Goal: Information Seeking & Learning: Learn about a topic

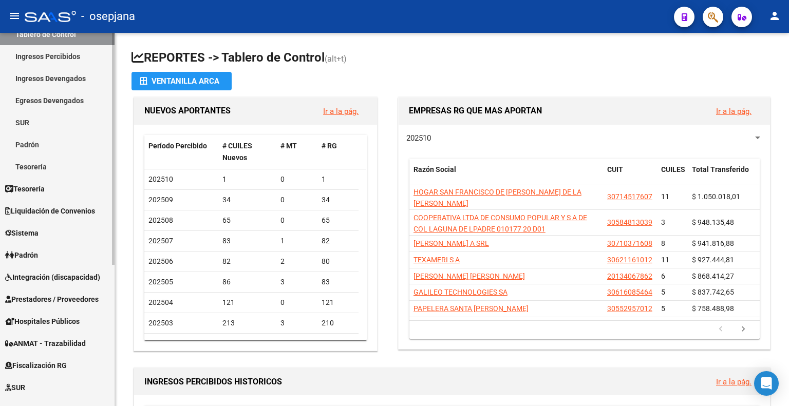
scroll to position [227, 0]
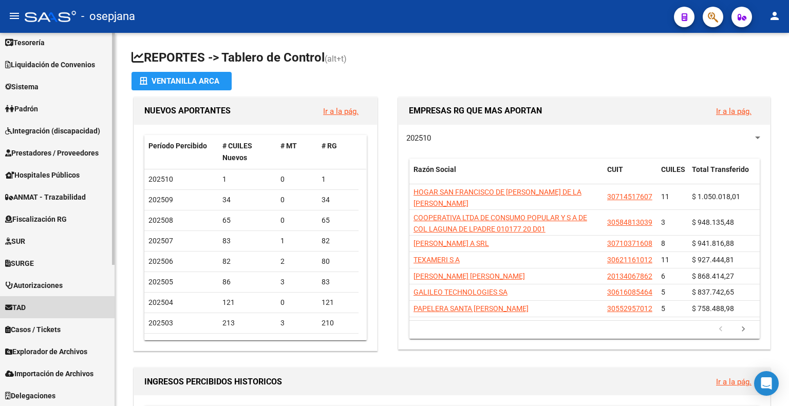
click at [32, 304] on link "TAD" at bounding box center [57, 308] width 115 height 22
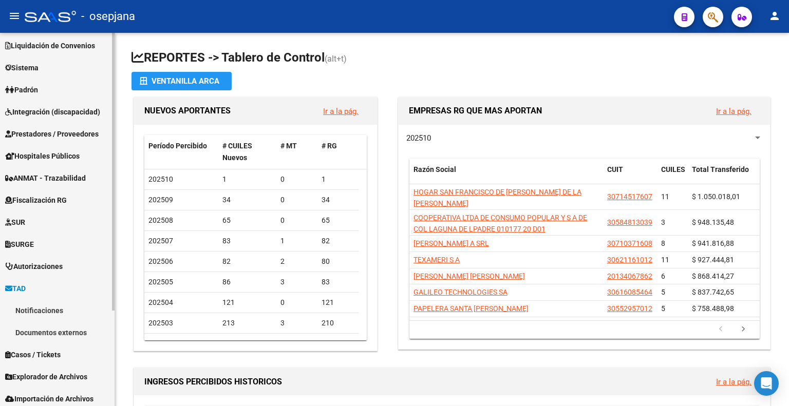
scroll to position [72, 0]
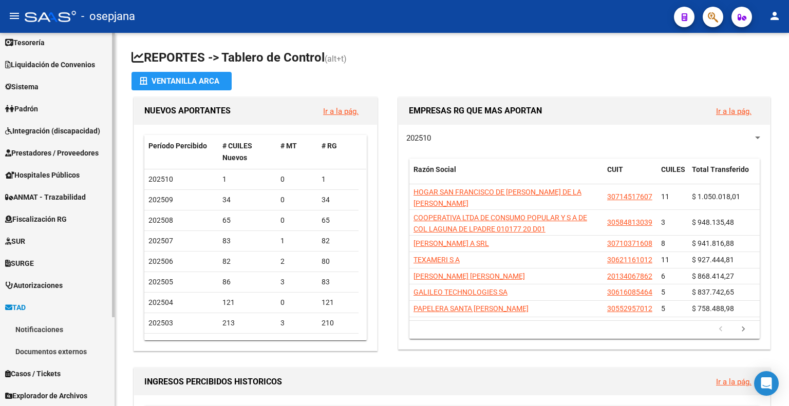
click at [54, 322] on link "Notificaciones" at bounding box center [57, 330] width 115 height 22
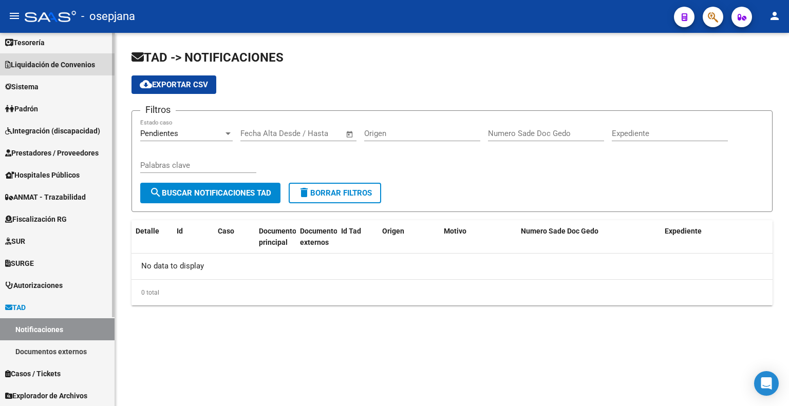
click at [56, 66] on span "Liquidación de Convenios" at bounding box center [50, 64] width 90 height 11
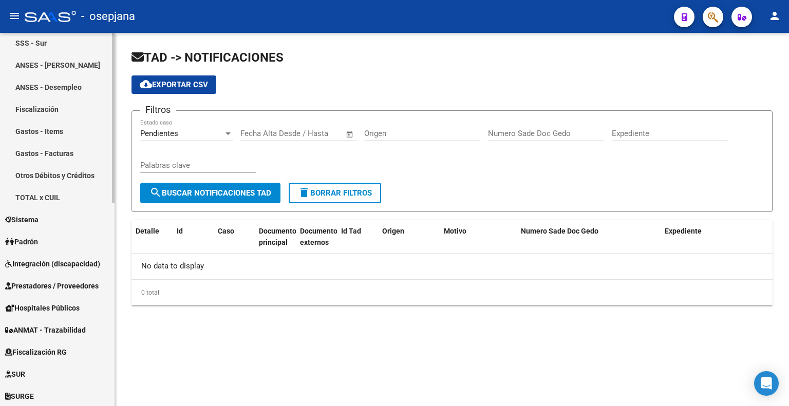
scroll to position [329, 0]
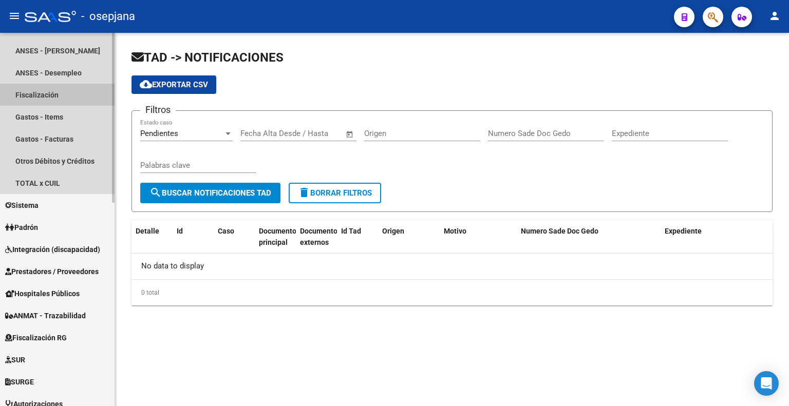
click at [56, 97] on link "Fiscalización" at bounding box center [57, 95] width 115 height 22
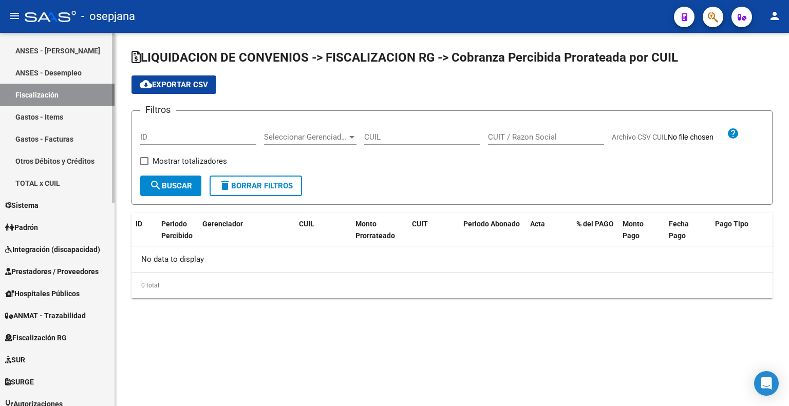
checkbox input "true"
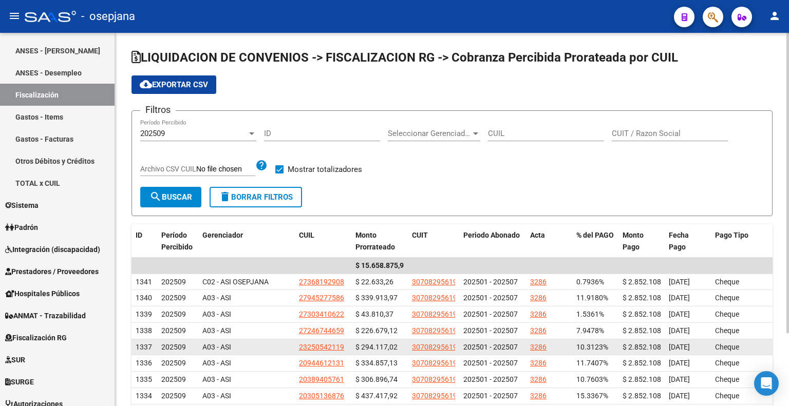
click at [471, 343] on span "202501 - 202507" at bounding box center [491, 347] width 54 height 8
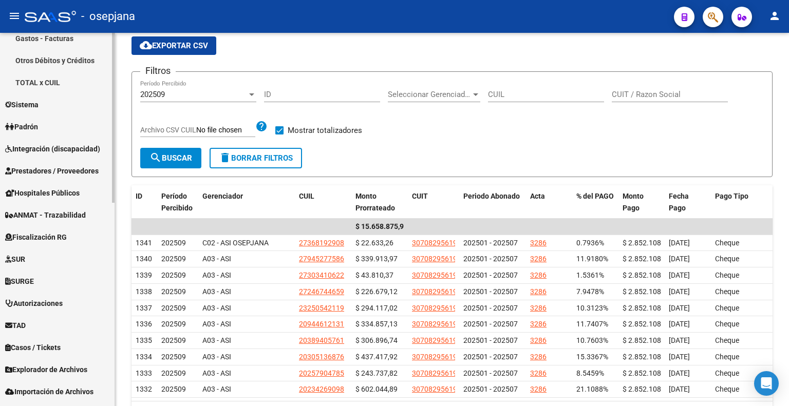
scroll to position [448, 0]
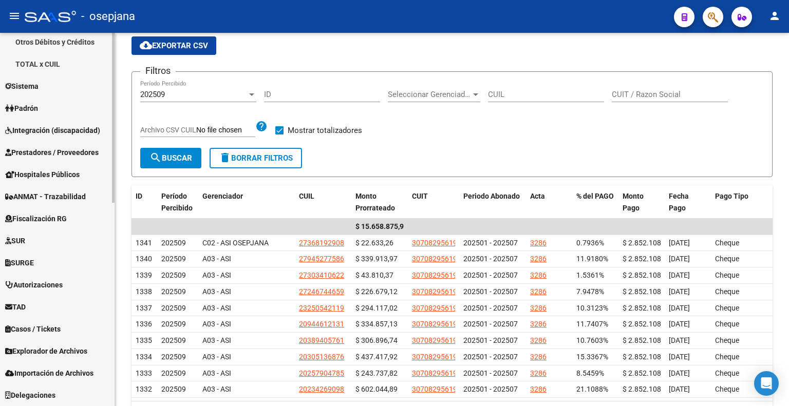
click at [59, 217] on span "Fiscalización RG" at bounding box center [36, 218] width 62 height 11
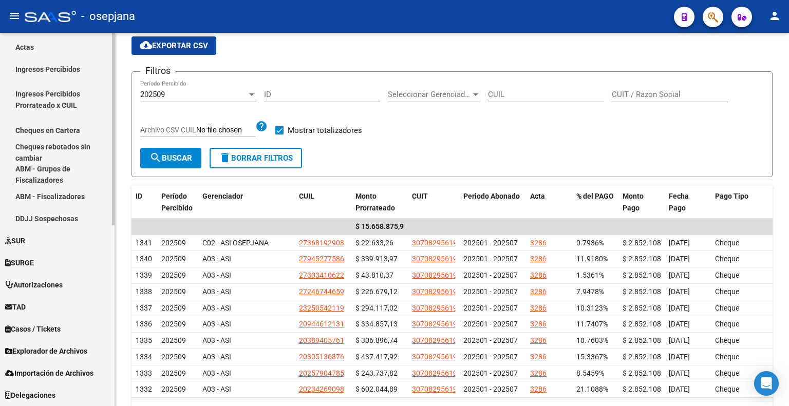
scroll to position [332, 0]
click at [62, 217] on link "DDJJ Sospechosas" at bounding box center [57, 219] width 115 height 22
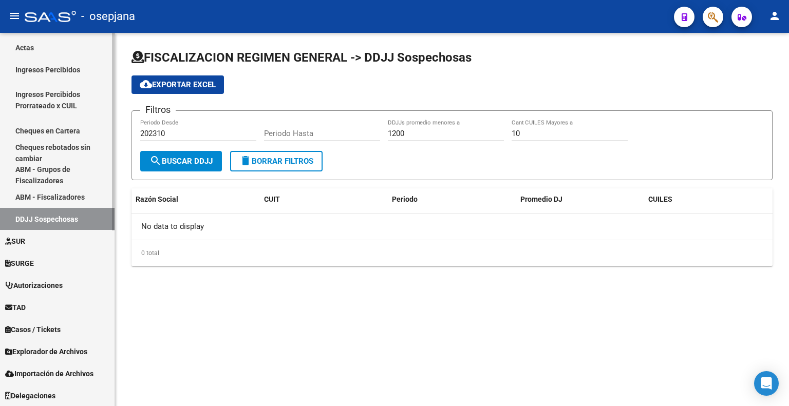
click at [66, 199] on link "ABM - Fiscalizadores" at bounding box center [57, 197] width 115 height 22
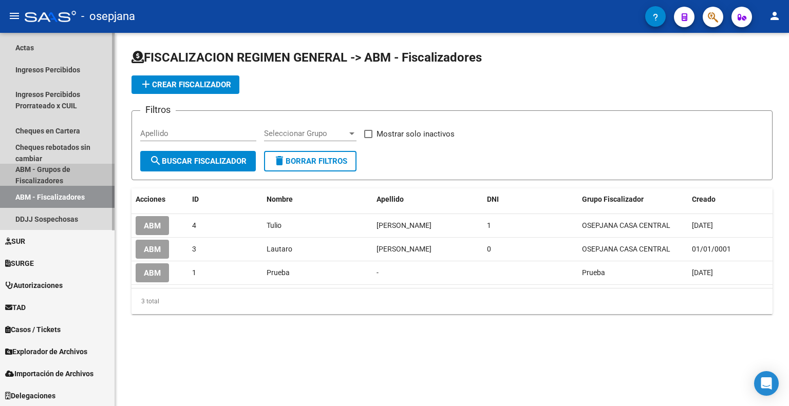
click at [45, 173] on link "ABM - Grupos de Fiscalizadores" at bounding box center [57, 175] width 115 height 22
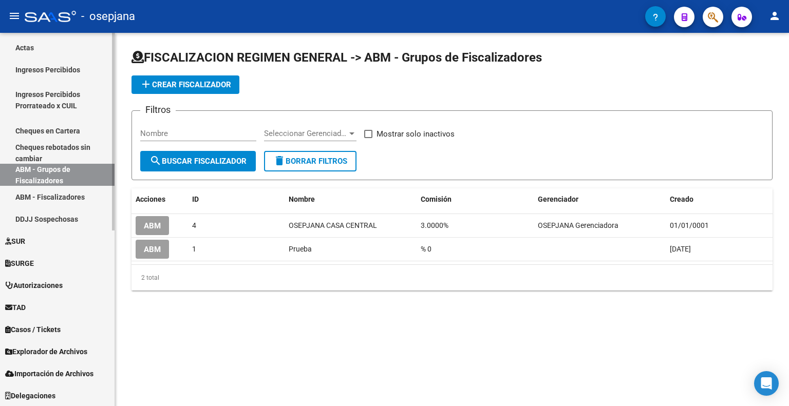
click at [73, 151] on link "Cheques rebotados sin cambiar" at bounding box center [57, 153] width 115 height 22
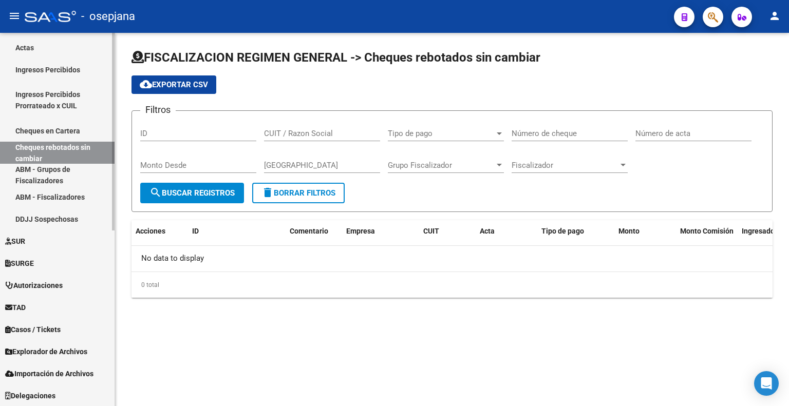
click at [66, 134] on link "Cheques en Cartera" at bounding box center [57, 131] width 115 height 22
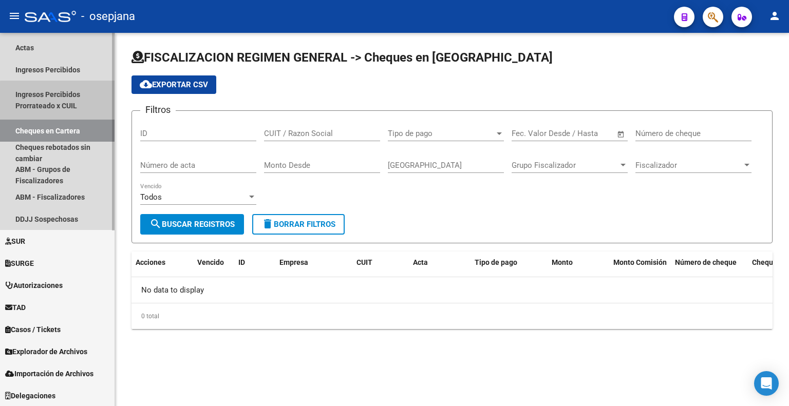
click at [66, 103] on link "Ingresos Percibidos Prorrateado x CUIL" at bounding box center [57, 100] width 115 height 39
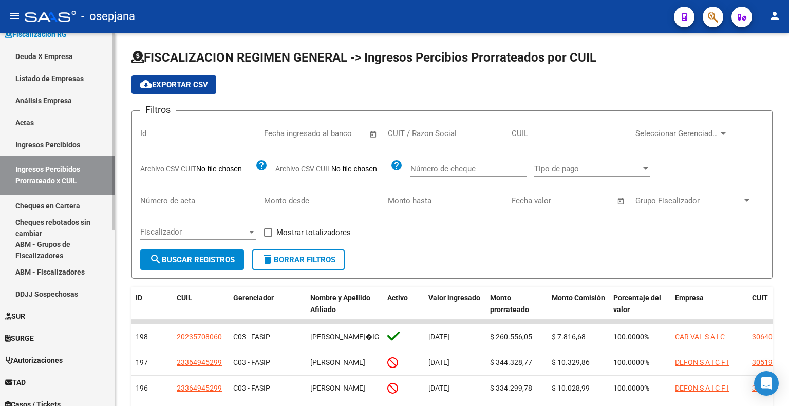
scroll to position [229, 0]
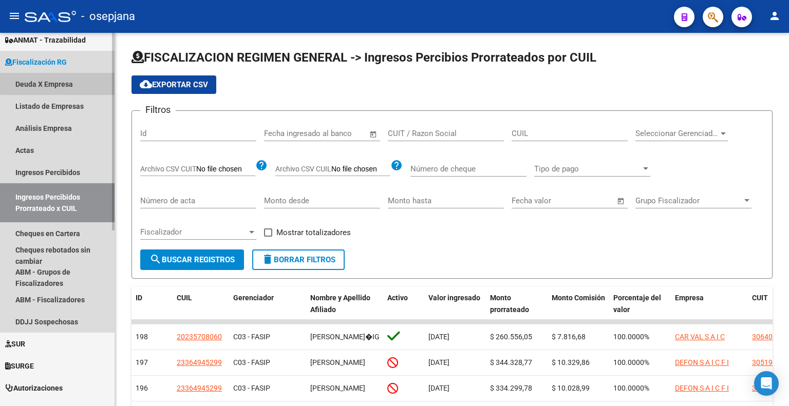
click at [59, 83] on link "Deuda X Empresa" at bounding box center [57, 84] width 115 height 22
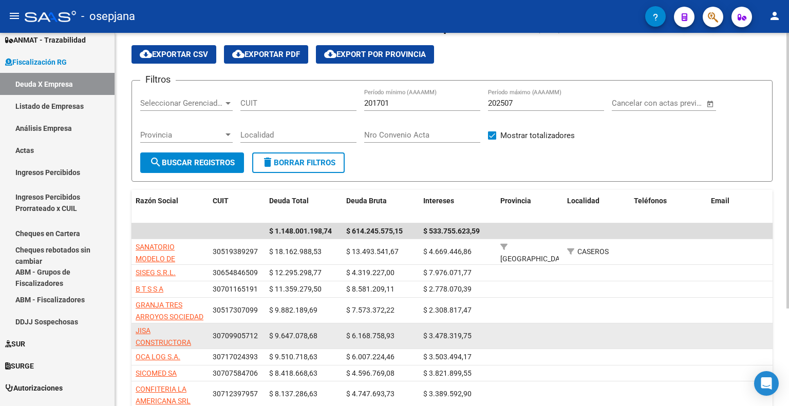
scroll to position [103, 0]
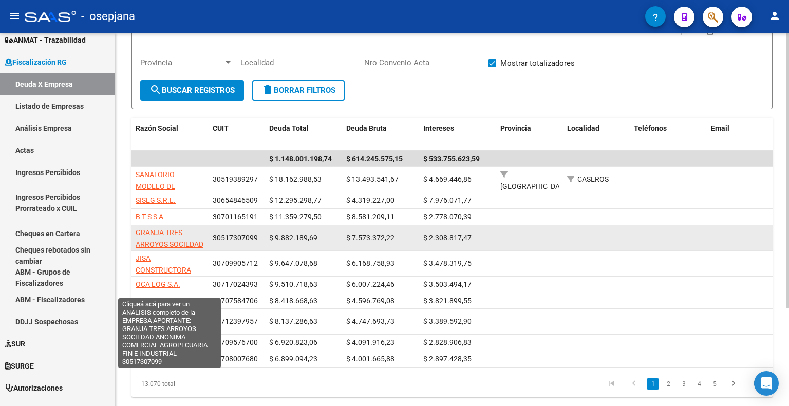
click at [169, 240] on span "GRANJA TRES ARROYOS SOCIEDAD ANONIMA COMERCIAL AGROPECUARIA FIN E INDUSTRIAL" at bounding box center [170, 262] width 68 height 67
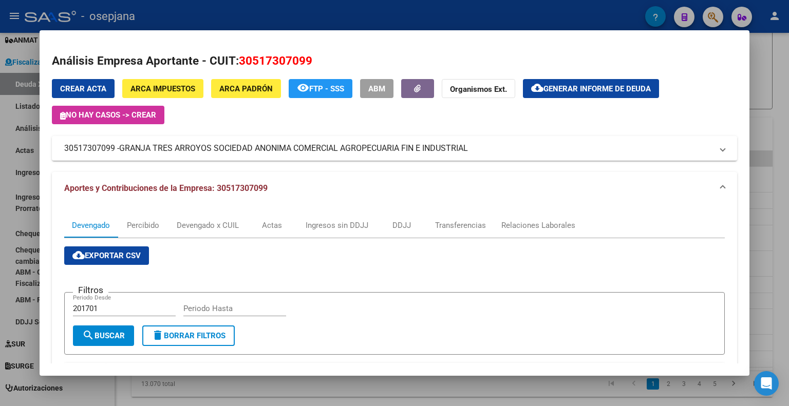
click at [198, 314] on div "Periodo Hasta" at bounding box center [234, 308] width 103 height 15
type input "202509"
click at [98, 336] on span "search Buscar" at bounding box center [103, 335] width 43 height 9
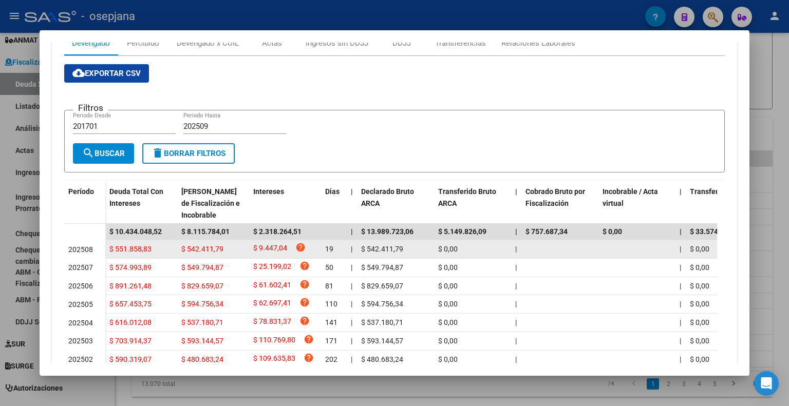
scroll to position [206, 0]
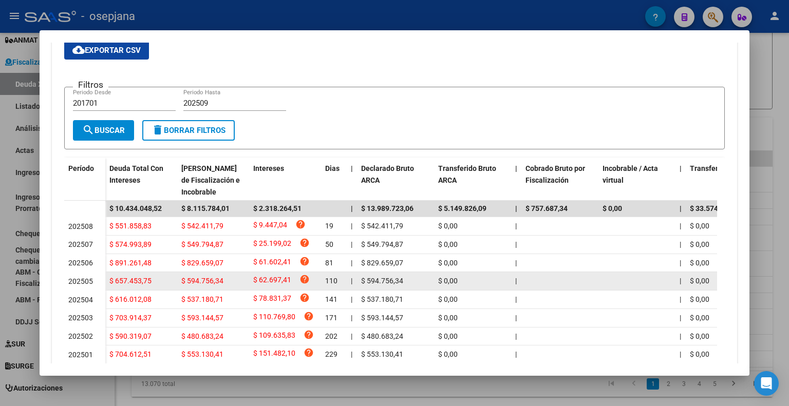
click at [571, 287] on datatable-body-cell at bounding box center [560, 281] width 77 height 18
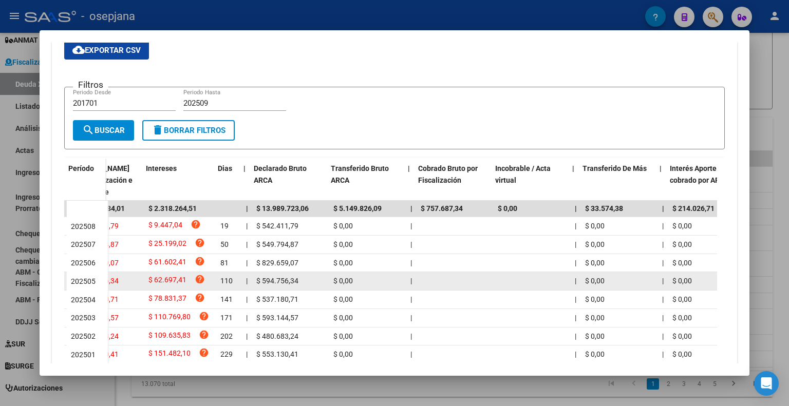
scroll to position [0, 124]
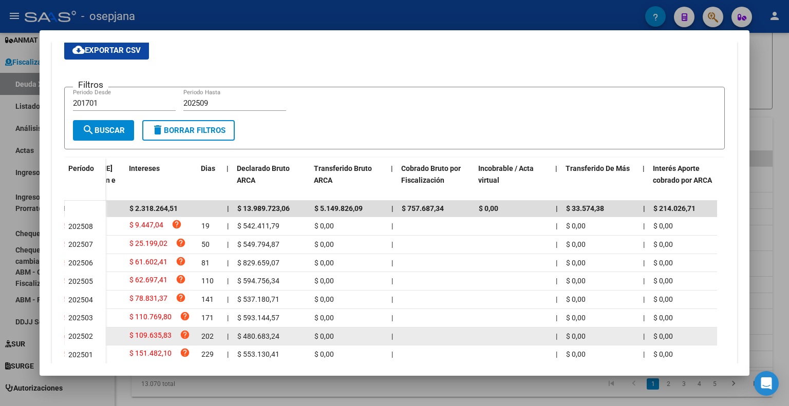
click at [532, 330] on datatable-body-cell at bounding box center [513, 337] width 77 height 18
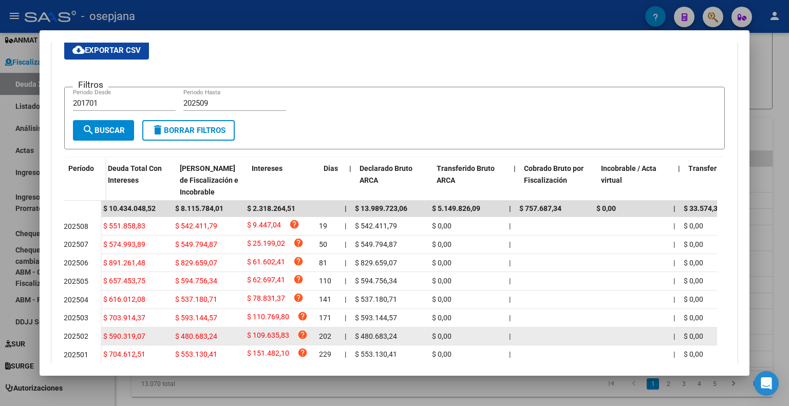
scroll to position [0, 0]
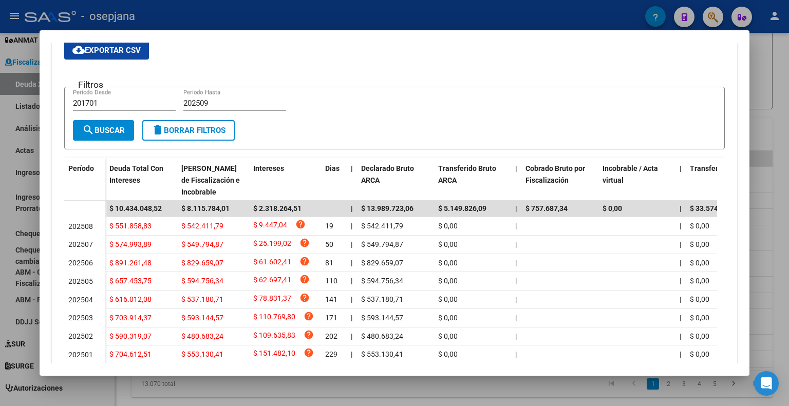
click at [765, 99] on div at bounding box center [394, 203] width 789 height 406
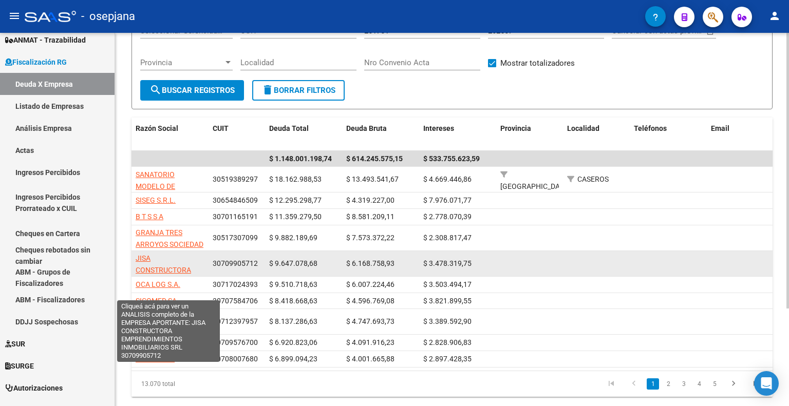
click at [150, 264] on span "JISA CONSTRUCTORA EMPRENDIMIENTOS INMOBILIARIOS SRL" at bounding box center [169, 275] width 66 height 43
type textarea "30709905712"
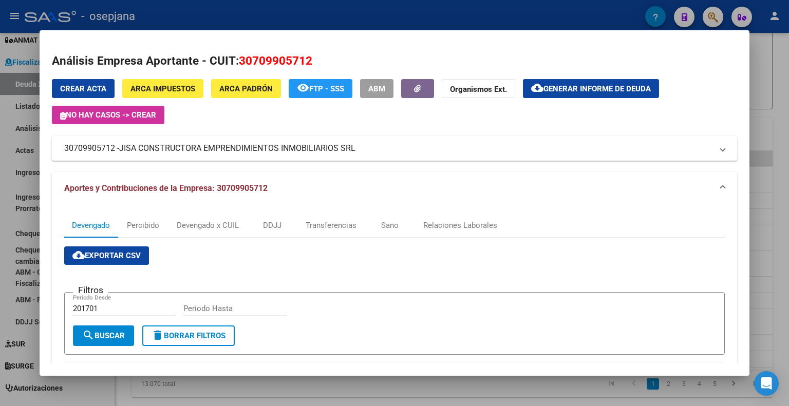
click at [206, 308] on input "Periodo Hasta" at bounding box center [234, 308] width 103 height 9
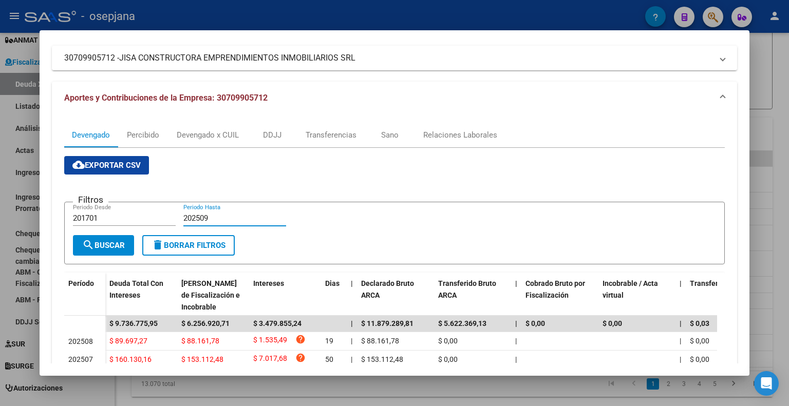
scroll to position [206, 0]
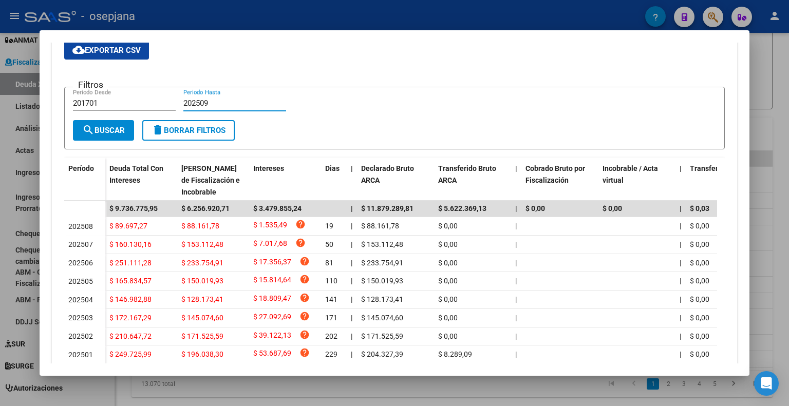
type input "202509"
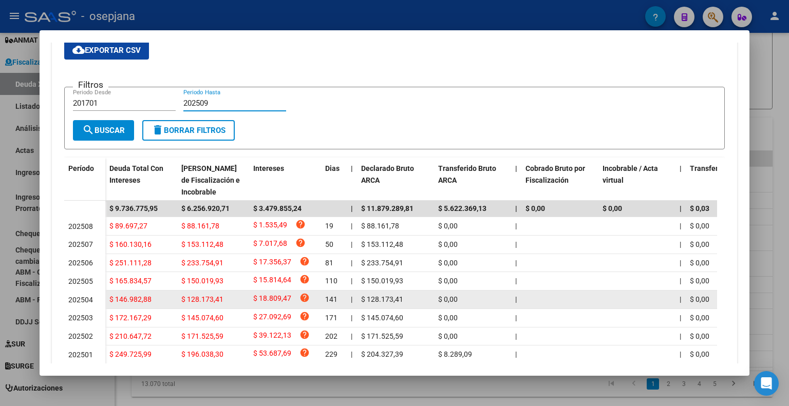
click at [566, 307] on datatable-body-cell at bounding box center [560, 300] width 77 height 18
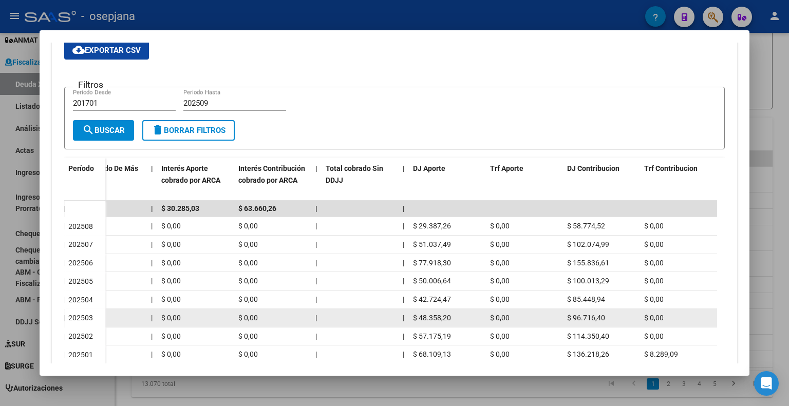
scroll to position [303, 0]
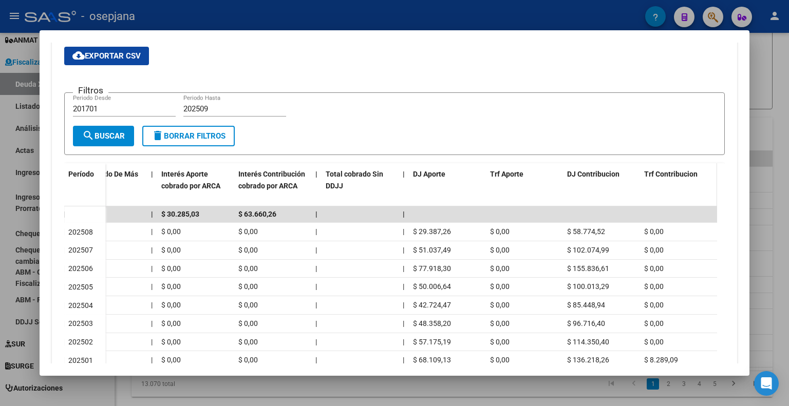
click at [662, 174] on span "Trf Contribucion" at bounding box center [670, 174] width 53 height 8
click at [664, 172] on span "Trf Contribucion" at bounding box center [670, 174] width 53 height 8
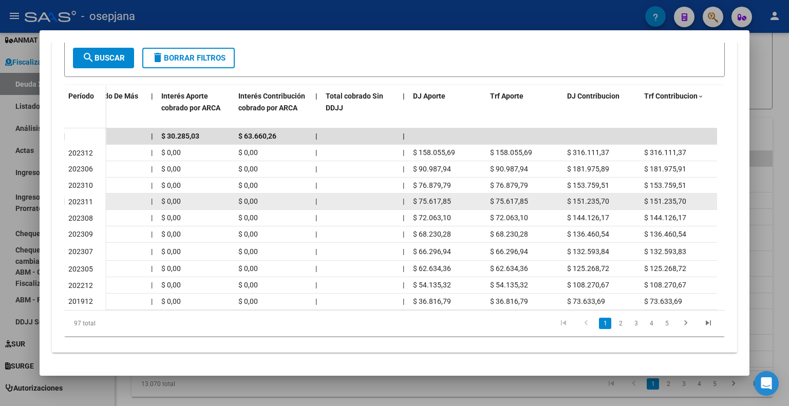
scroll to position [284, 0]
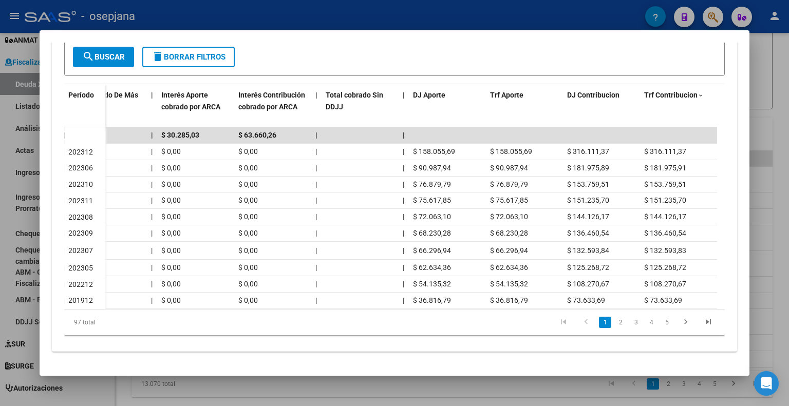
click at [771, 97] on div at bounding box center [394, 203] width 789 height 406
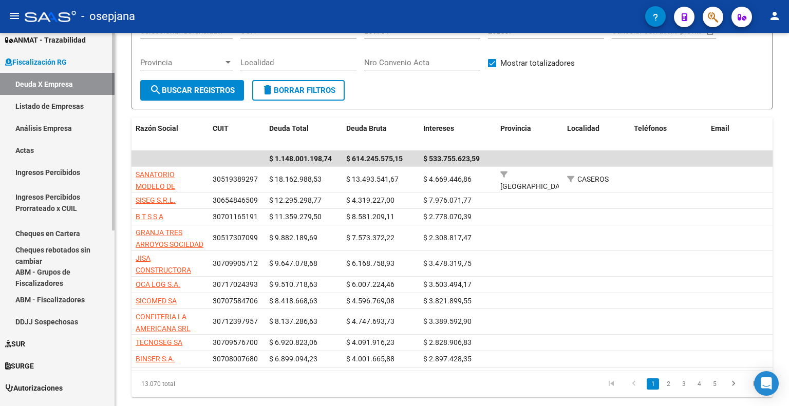
click at [60, 172] on link "Ingresos Percibidos" at bounding box center [57, 172] width 115 height 22
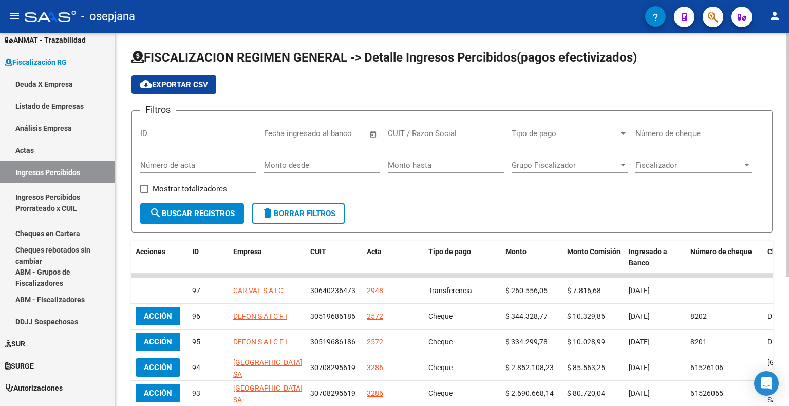
click at [204, 185] on span "Mostrar totalizadores" at bounding box center [190, 189] width 75 height 12
click at [144, 193] on input "Mostrar totalizadores" at bounding box center [144, 193] width 1 height 1
checkbox input "true"
click at [211, 205] on button "search Buscar Registros" at bounding box center [192, 214] width 104 height 21
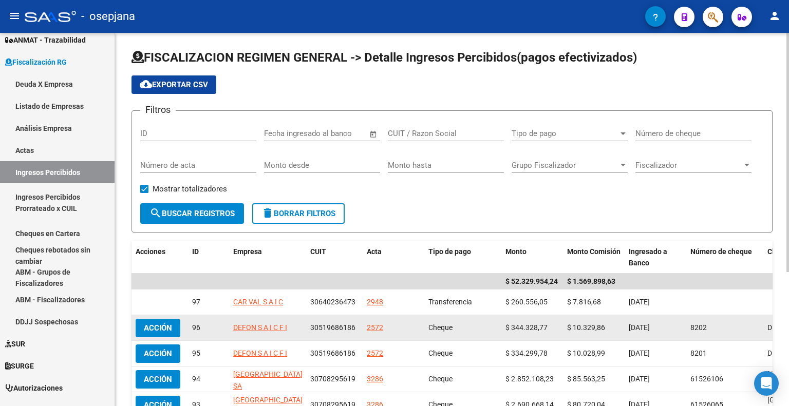
click at [551, 334] on datatable-body-cell "$ 344.328,77" at bounding box center [533, 328] width 62 height 25
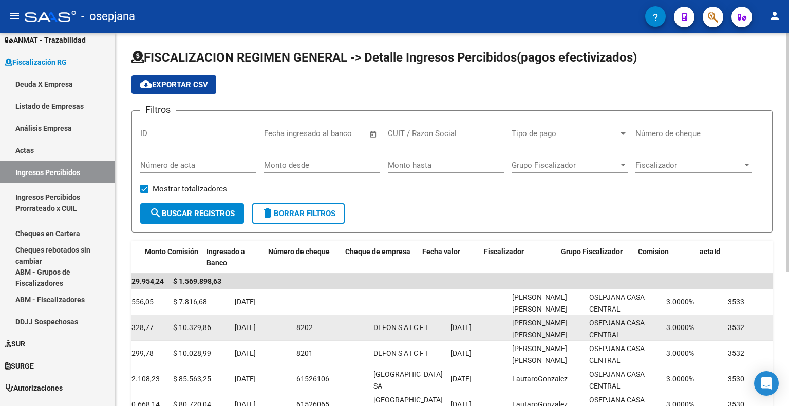
scroll to position [0, 422]
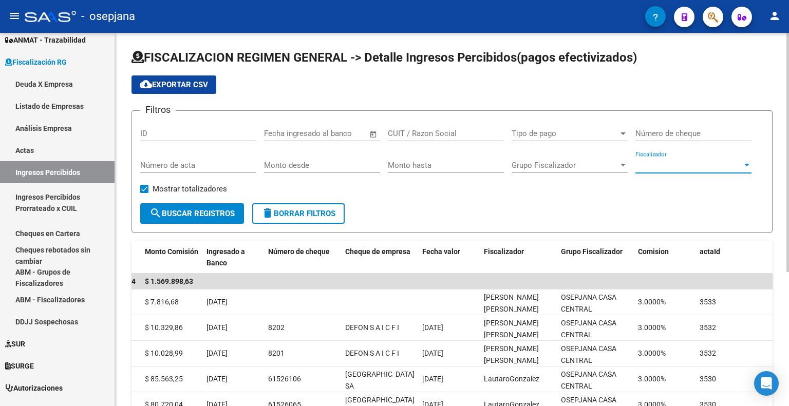
click at [672, 165] on span "Fiscalizador" at bounding box center [689, 165] width 107 height 9
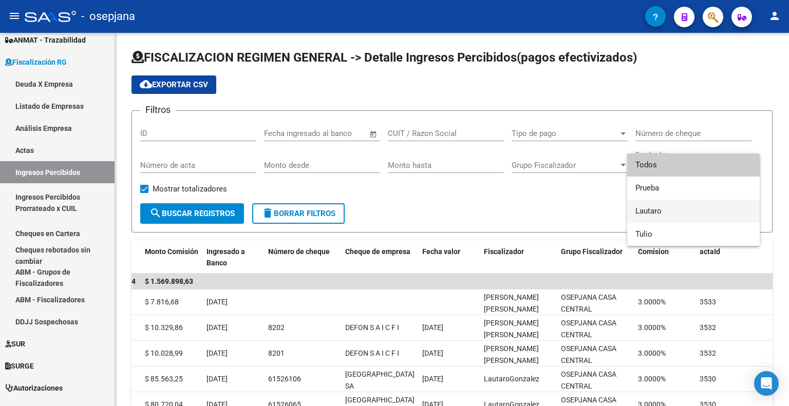
click at [660, 211] on span "Lautaro" at bounding box center [694, 211] width 116 height 23
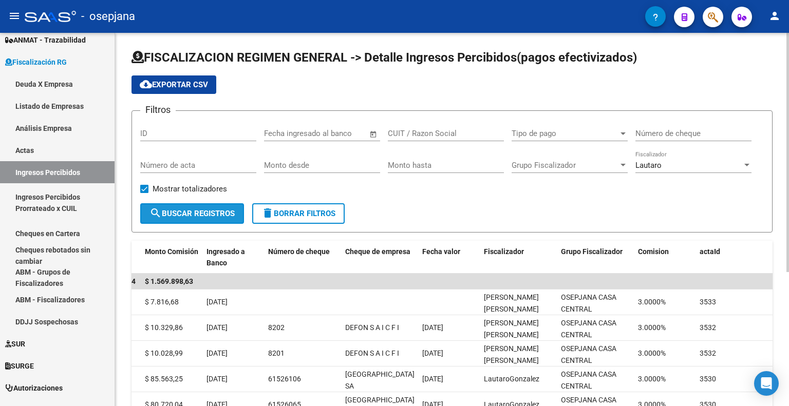
click at [226, 213] on span "search Buscar Registros" at bounding box center [192, 213] width 85 height 9
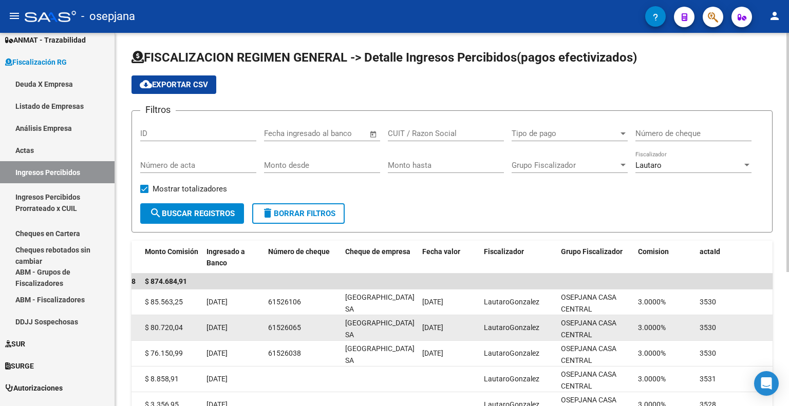
click at [358, 333] on span "[GEOGRAPHIC_DATA] SA" at bounding box center [379, 329] width 69 height 20
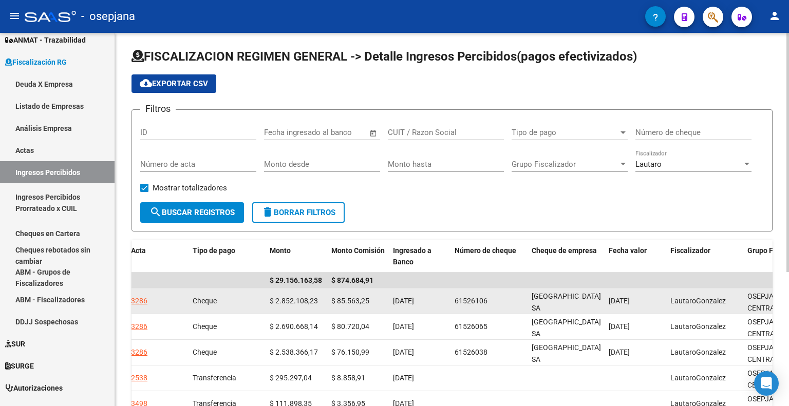
scroll to position [0, 0]
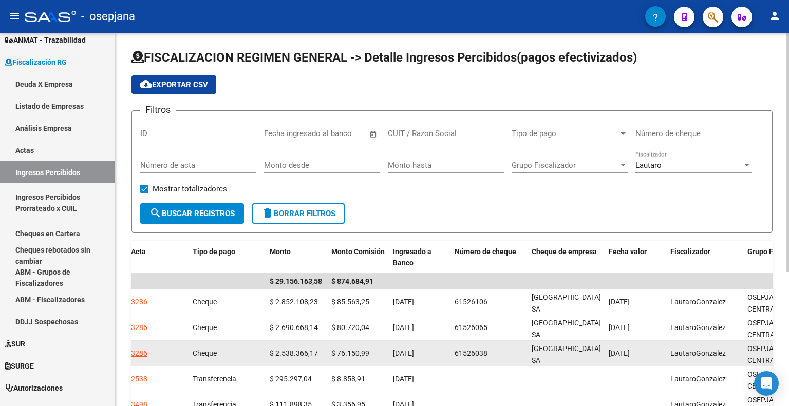
click at [337, 361] on datatable-body-cell "$ 76.150,99" at bounding box center [358, 353] width 62 height 25
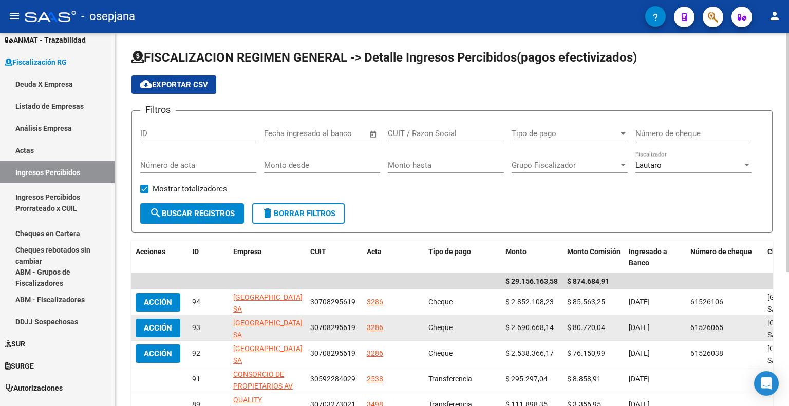
click at [515, 337] on datatable-body-cell "$ 2.690.668,14" at bounding box center [533, 328] width 62 height 25
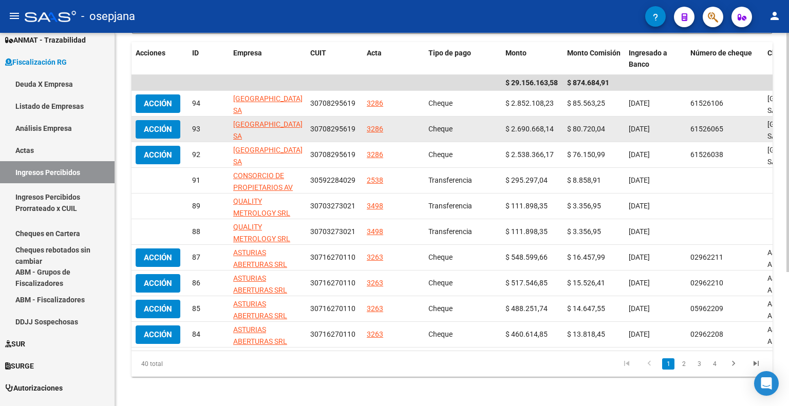
scroll to position [209, 0]
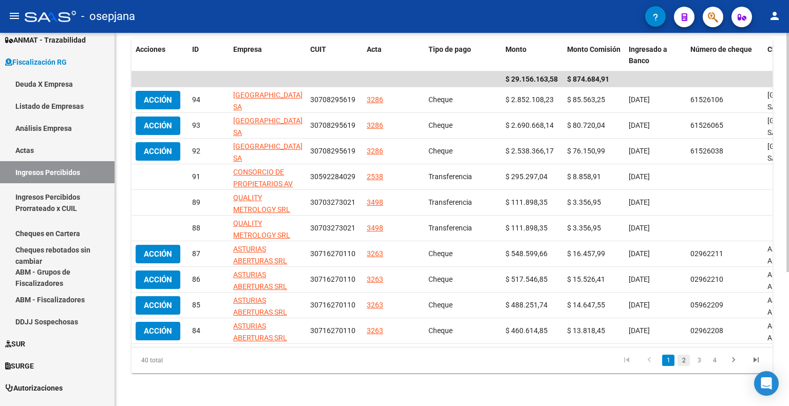
click at [688, 363] on link "2" at bounding box center [684, 360] width 12 height 11
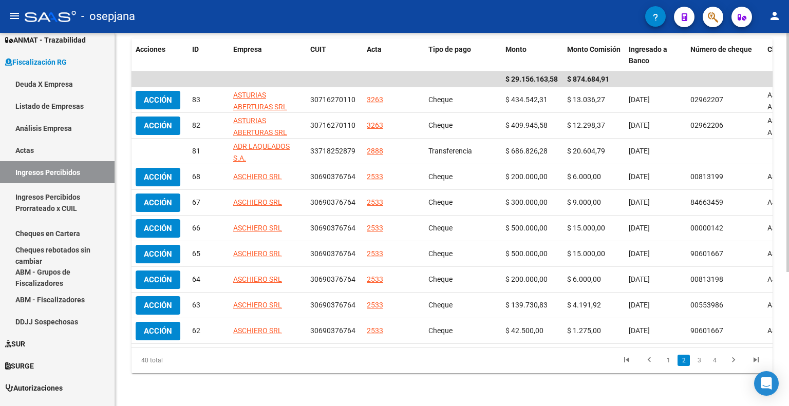
click at [699, 355] on link "3" at bounding box center [699, 360] width 12 height 11
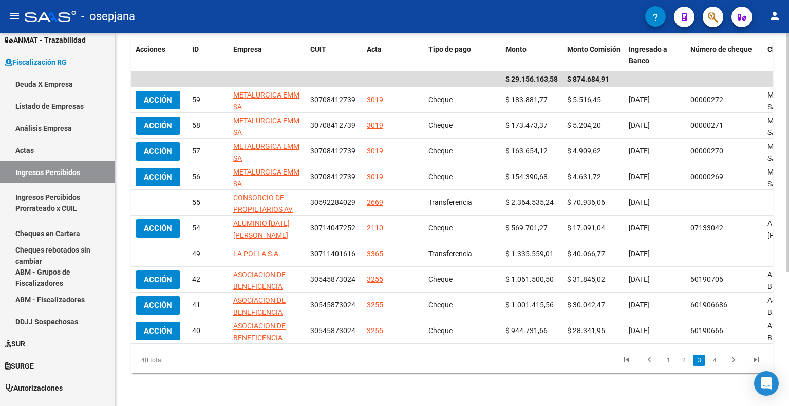
click at [731, 358] on icon "go to next page" at bounding box center [733, 362] width 13 height 12
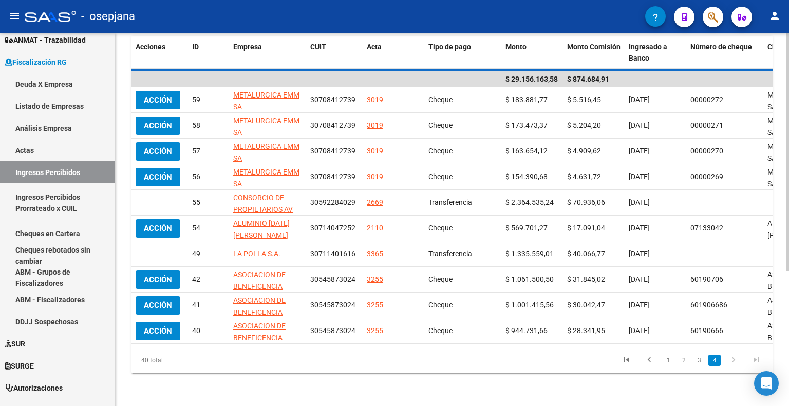
click at [727, 359] on icon "go to next page" at bounding box center [733, 362] width 13 height 12
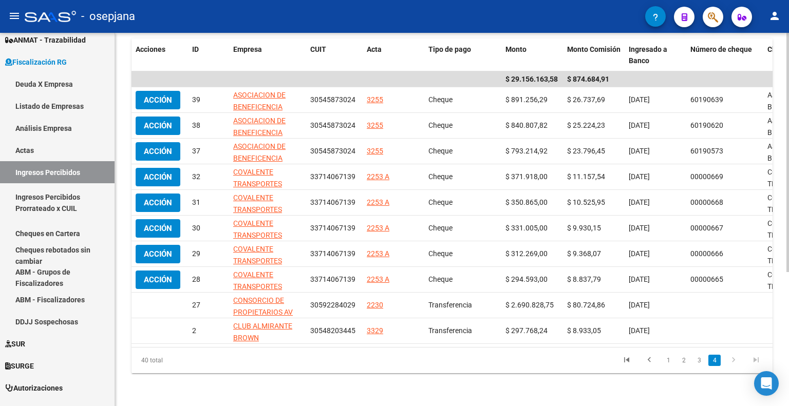
click at [732, 362] on icon "go to next page" at bounding box center [733, 362] width 13 height 12
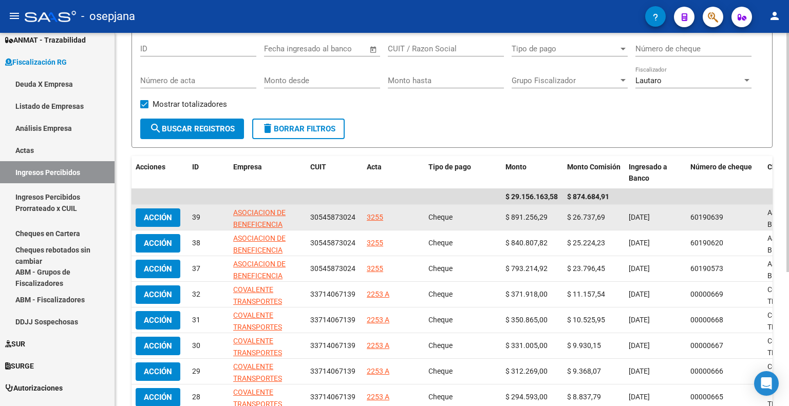
scroll to position [0, 0]
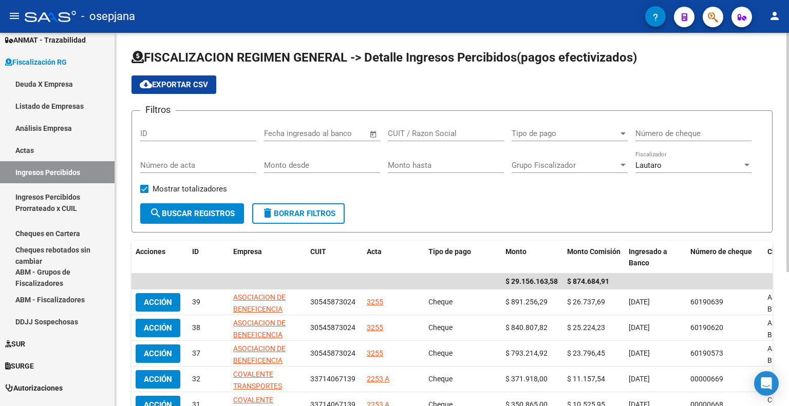
click at [363, 131] on span "Open calendar" at bounding box center [373, 134] width 25 height 25
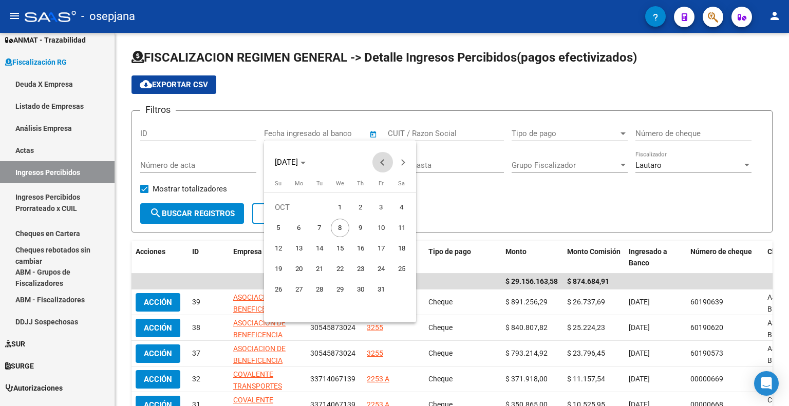
click at [385, 160] on button "Previous month" at bounding box center [383, 162] width 21 height 21
click at [297, 229] on span "1" at bounding box center [299, 228] width 19 height 19
type input "[DATE]"
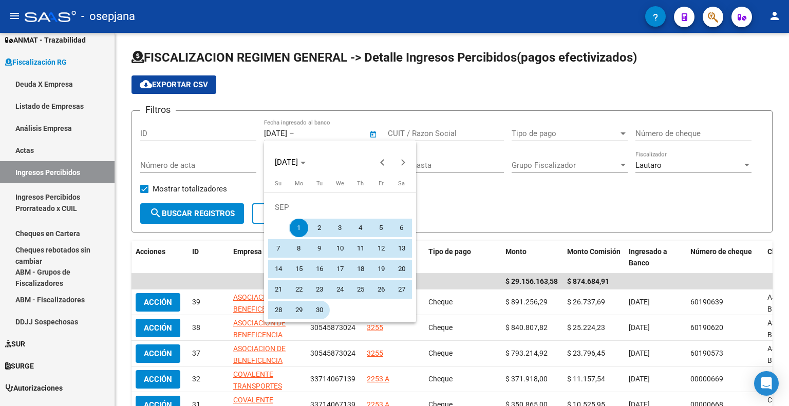
click at [320, 312] on span "30" at bounding box center [319, 310] width 19 height 19
type input "[DATE]"
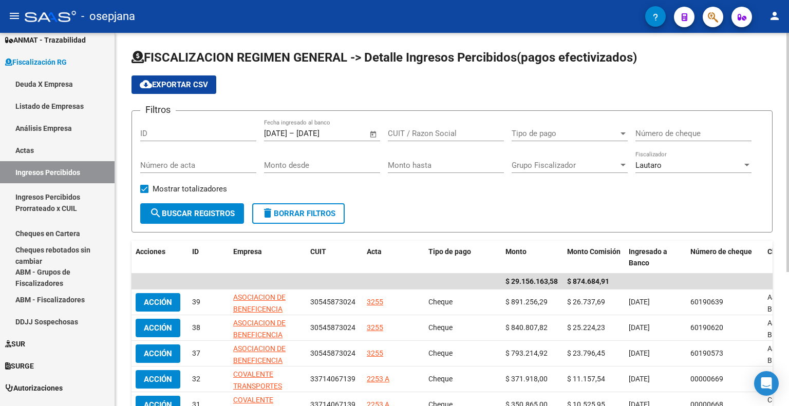
click at [218, 213] on span "search Buscar Registros" at bounding box center [192, 213] width 85 height 9
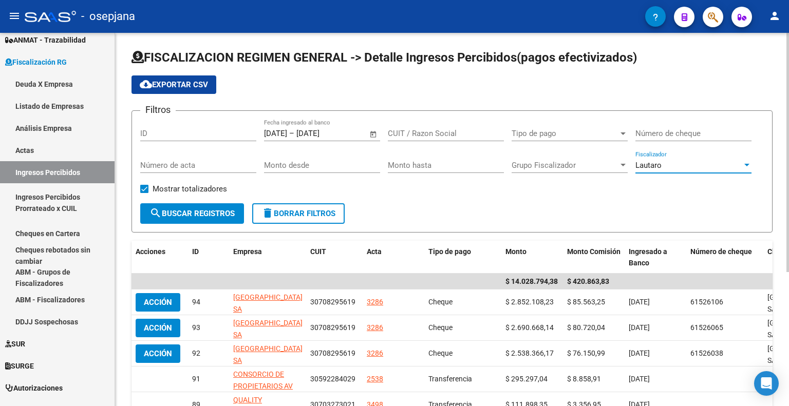
click at [704, 166] on div "Lautaro" at bounding box center [689, 165] width 107 height 9
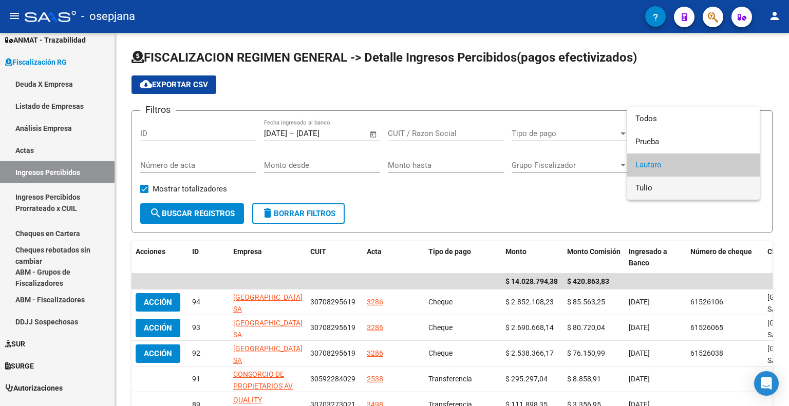
click at [658, 187] on span "Tulio" at bounding box center [694, 188] width 116 height 23
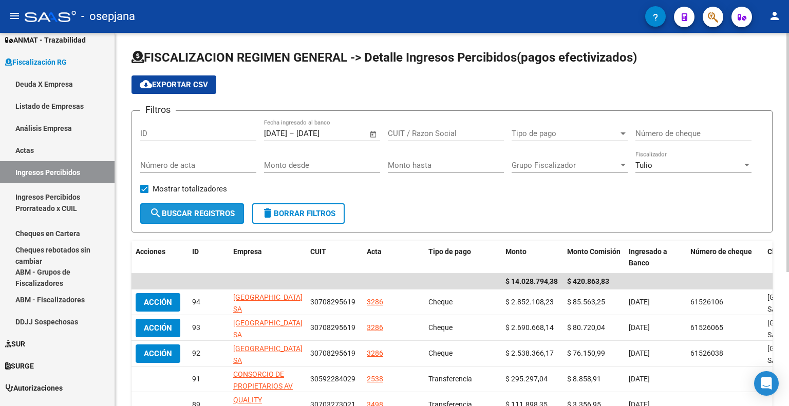
click at [225, 214] on span "search Buscar Registros" at bounding box center [192, 213] width 85 height 9
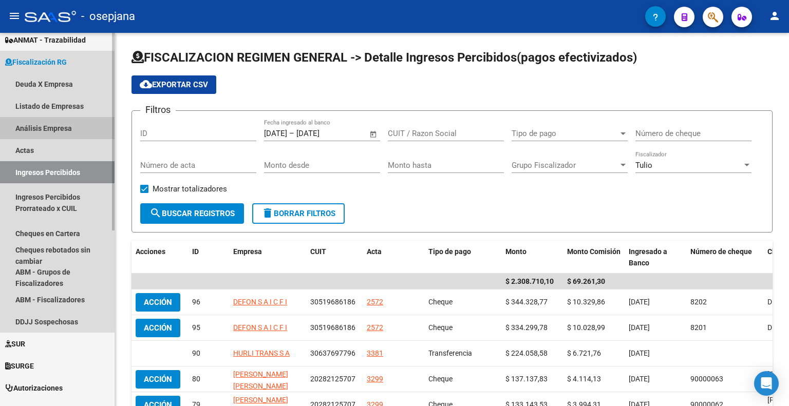
click at [48, 125] on link "Análisis Empresa" at bounding box center [57, 128] width 115 height 22
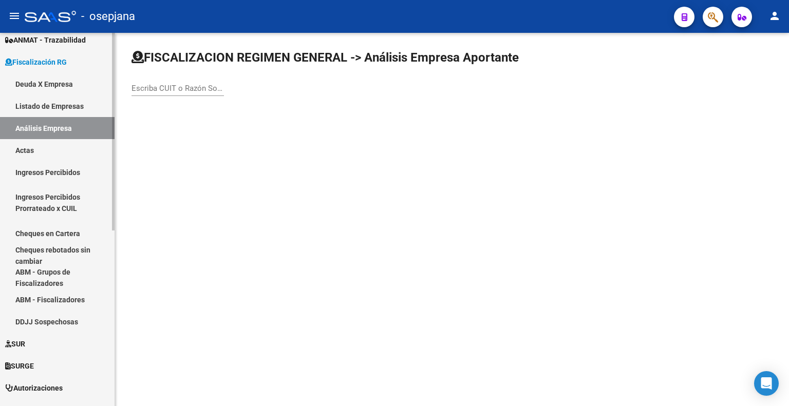
click at [70, 109] on link "Listado de Empresas" at bounding box center [57, 106] width 115 height 22
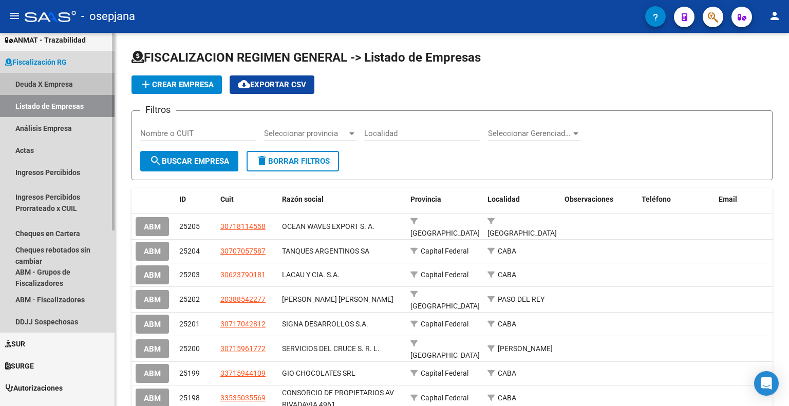
click at [51, 81] on link "Deuda X Empresa" at bounding box center [57, 84] width 115 height 22
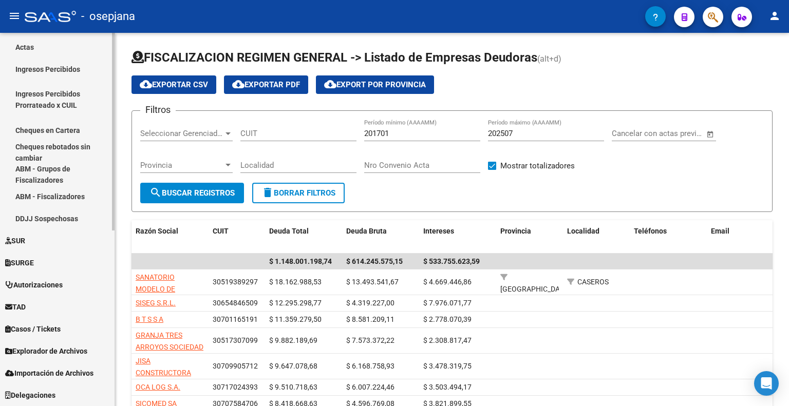
click at [37, 242] on link "SUR" at bounding box center [57, 241] width 115 height 22
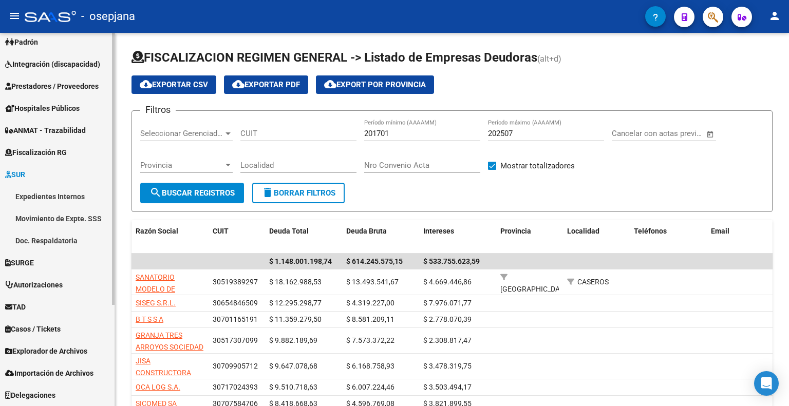
scroll to position [138, 0]
click at [34, 261] on span "SURGE" at bounding box center [19, 263] width 29 height 11
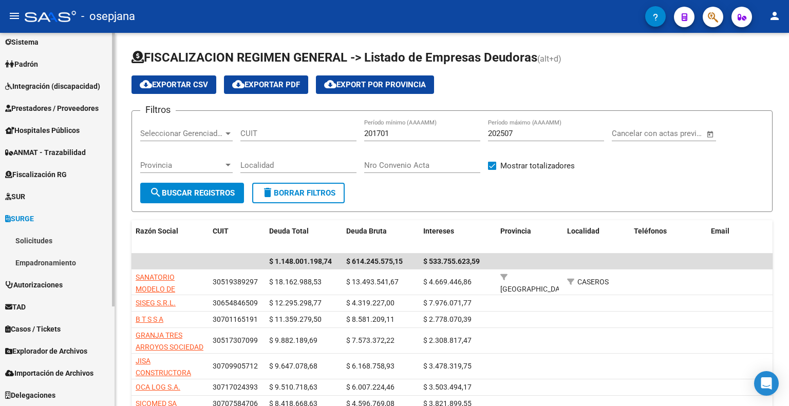
scroll to position [117, 0]
click at [38, 241] on link "Solicitudes" at bounding box center [57, 241] width 115 height 22
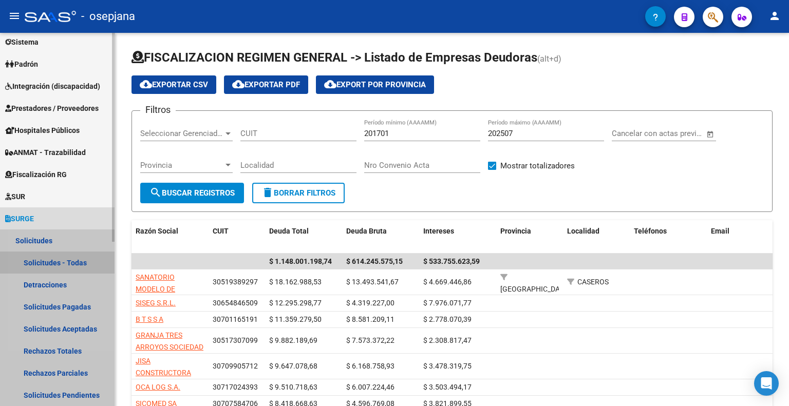
click at [52, 265] on link "Solicitudes - Todas" at bounding box center [57, 263] width 115 height 22
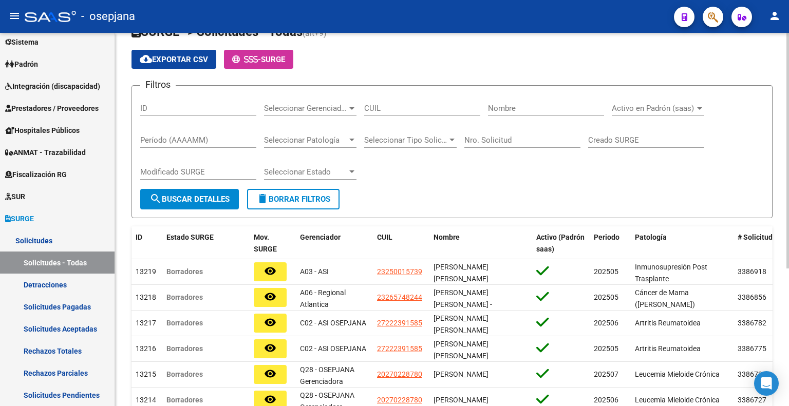
scroll to position [154, 0]
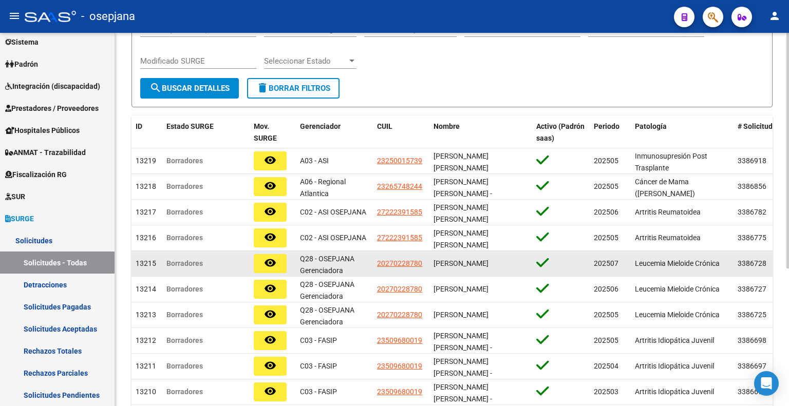
click at [541, 266] on div at bounding box center [561, 264] width 49 height 16
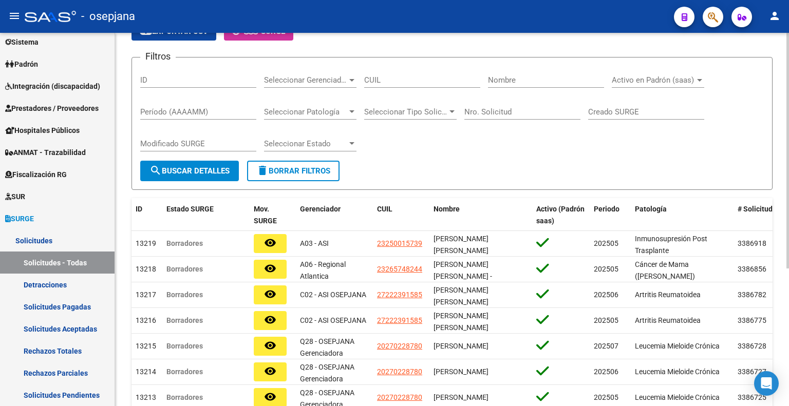
scroll to position [0, 0]
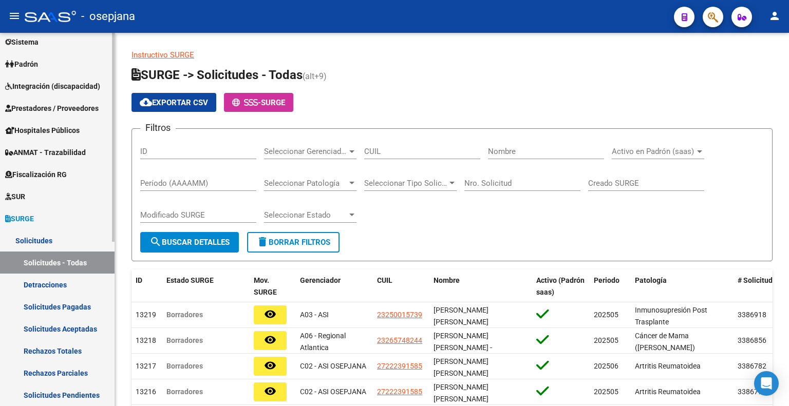
click at [56, 287] on link "Detracciones" at bounding box center [57, 285] width 115 height 22
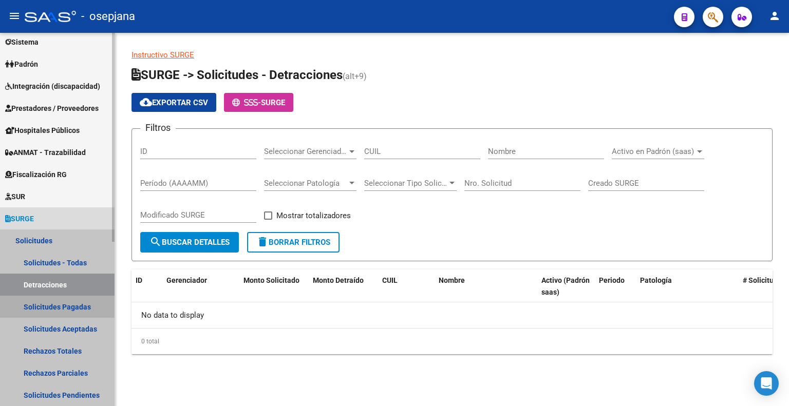
click at [52, 306] on link "Solicitudes Pagadas" at bounding box center [57, 307] width 115 height 22
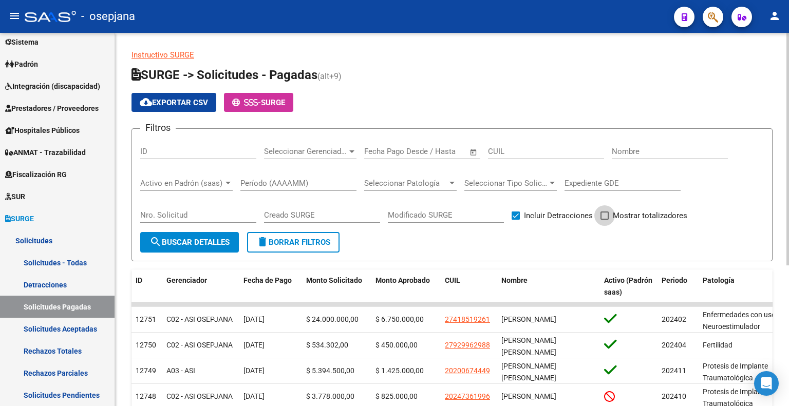
click at [609, 215] on label "Mostrar totalizadores" at bounding box center [644, 216] width 87 height 12
click at [605, 220] on input "Mostrar totalizadores" at bounding box center [604, 220] width 1 height 1
checkbox input "true"
click at [211, 238] on span "search Buscar Detalles" at bounding box center [190, 242] width 80 height 9
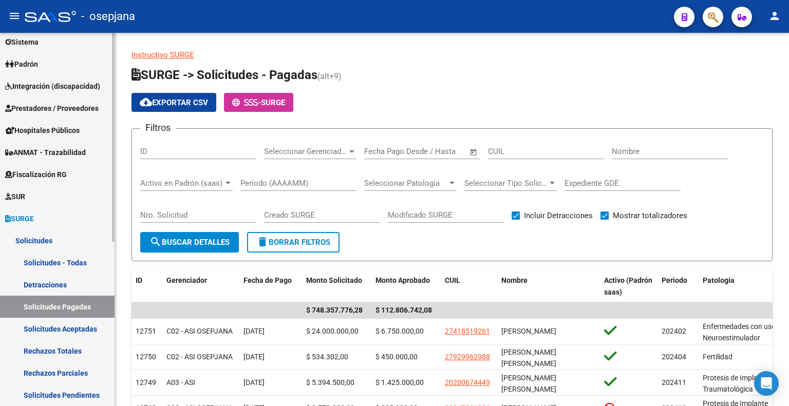
click at [62, 324] on link "Solicitudes Aceptadas" at bounding box center [57, 329] width 115 height 22
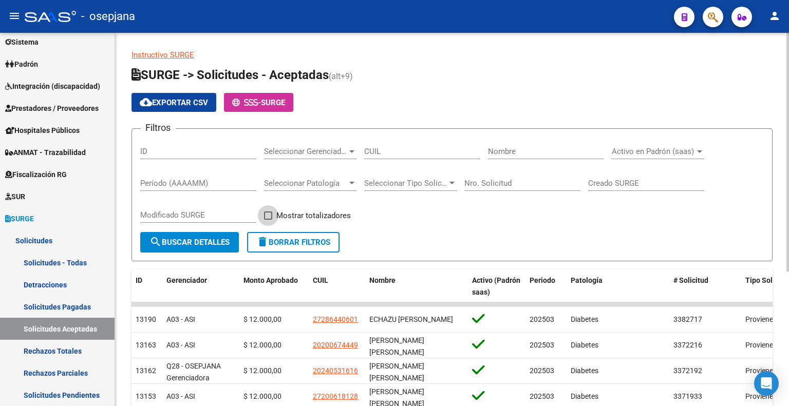
click at [271, 215] on span at bounding box center [268, 216] width 8 height 8
click at [268, 220] on input "Mostrar totalizadores" at bounding box center [268, 220] width 1 height 1
checkbox input "true"
click at [215, 238] on span "search Buscar Detalles" at bounding box center [190, 242] width 80 height 9
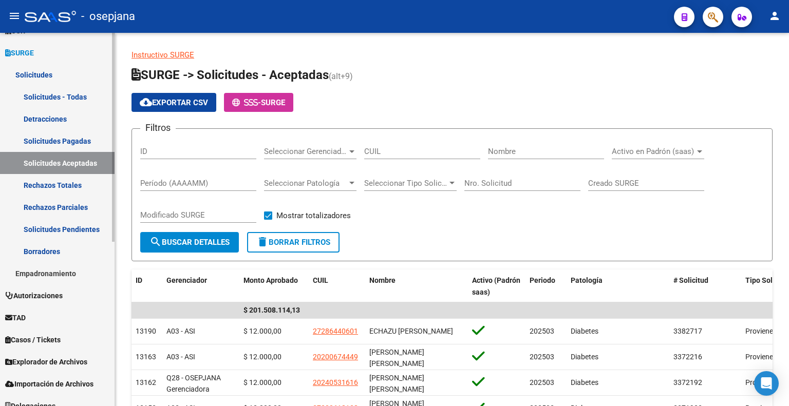
scroll to position [293, 0]
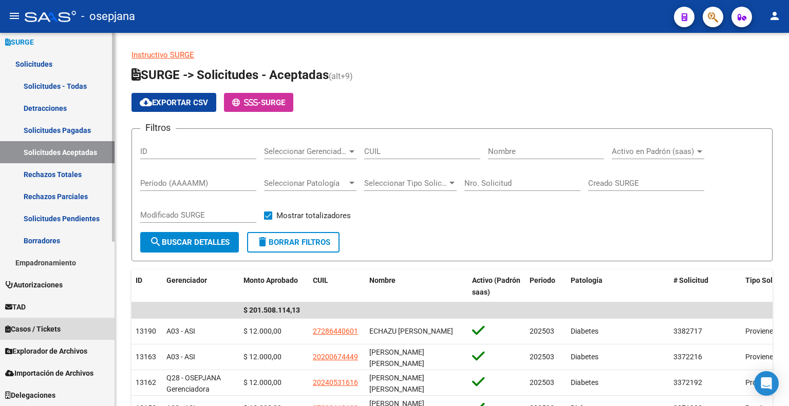
click at [47, 327] on span "Casos / Tickets" at bounding box center [33, 329] width 56 height 11
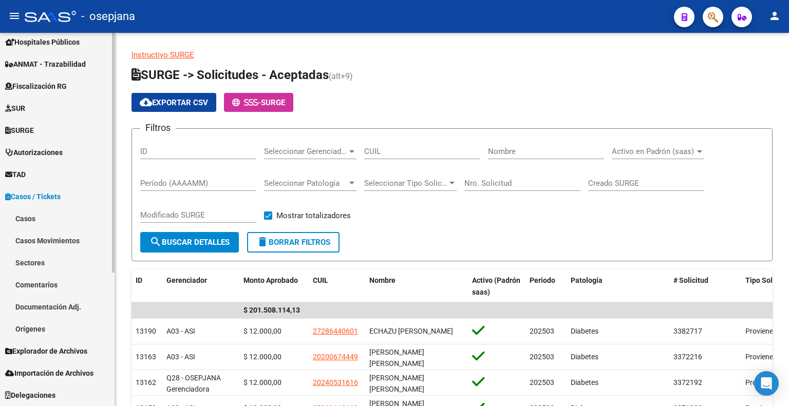
scroll to position [205, 0]
click at [31, 221] on link "Casos" at bounding box center [57, 219] width 115 height 22
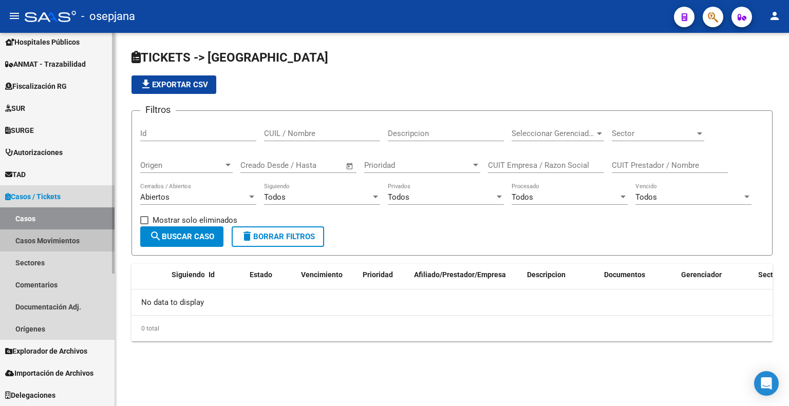
click at [34, 243] on link "Casos Movimientos" at bounding box center [57, 241] width 115 height 22
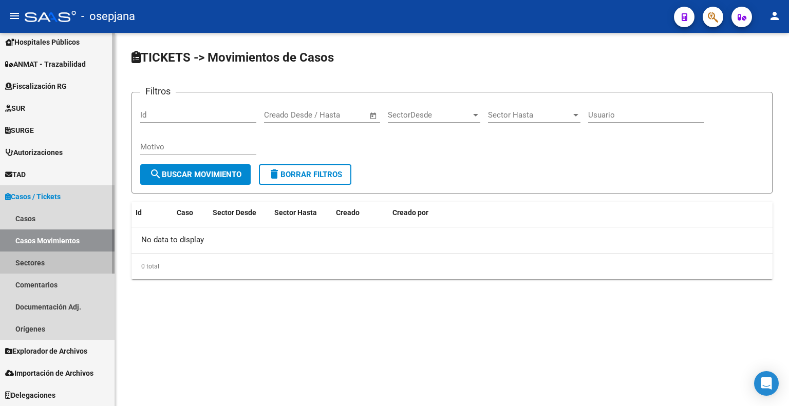
click at [26, 263] on link "Sectores" at bounding box center [57, 263] width 115 height 22
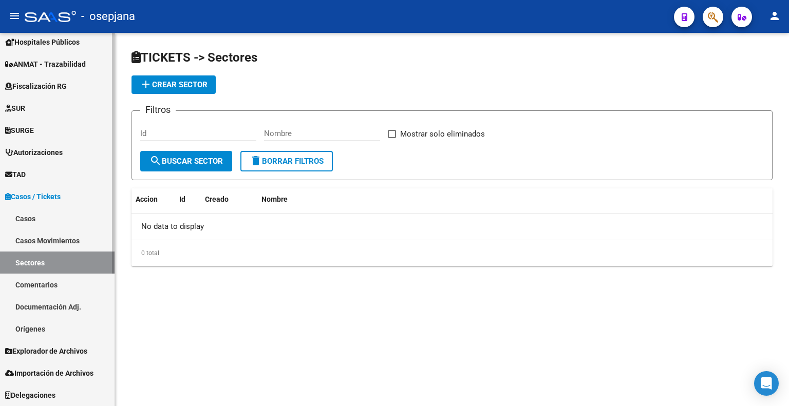
click at [28, 281] on link "Comentarios" at bounding box center [57, 285] width 115 height 22
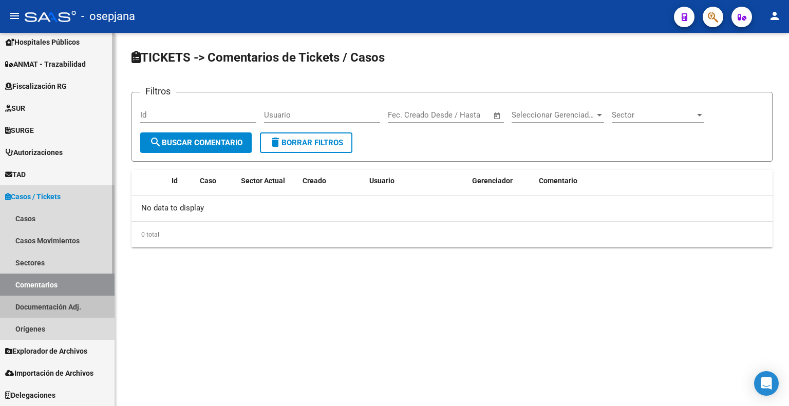
click at [31, 308] on link "Documentación Adj." at bounding box center [57, 307] width 115 height 22
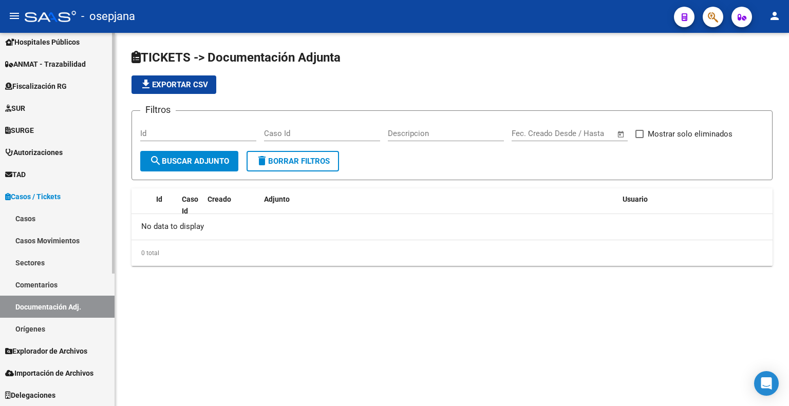
click at [30, 328] on link "Orígenes" at bounding box center [57, 329] width 115 height 22
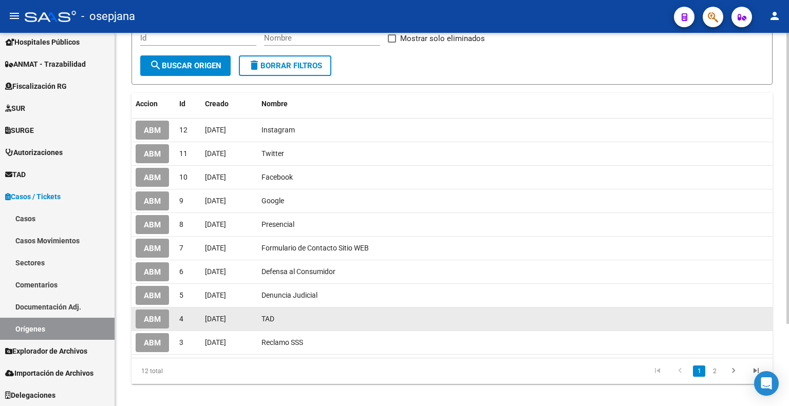
scroll to position [103, 0]
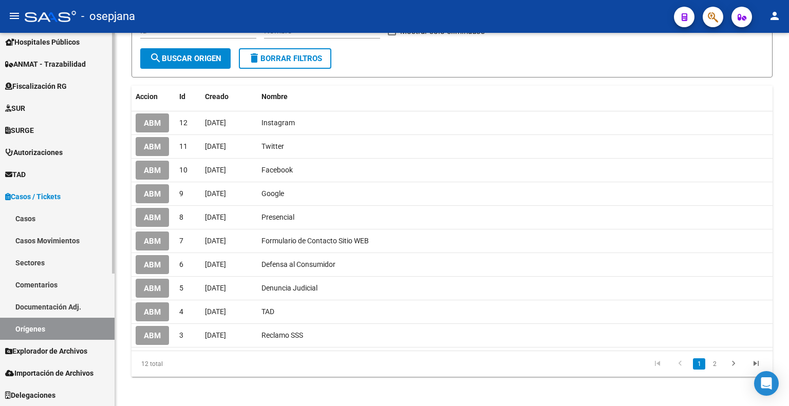
click at [72, 368] on span "Importación de Archivos" at bounding box center [49, 373] width 88 height 11
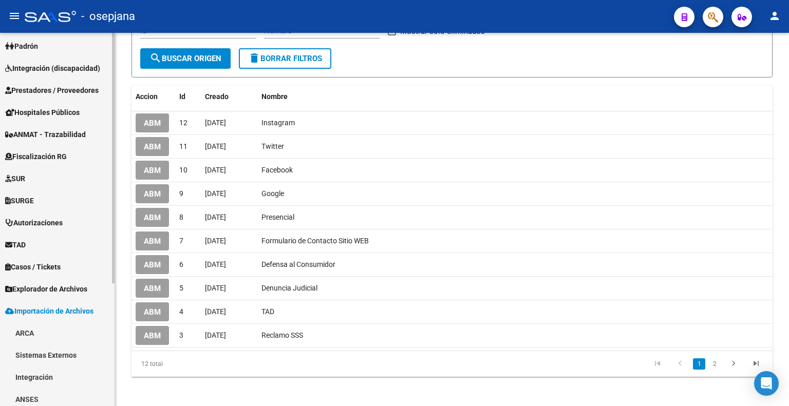
scroll to position [29, 0]
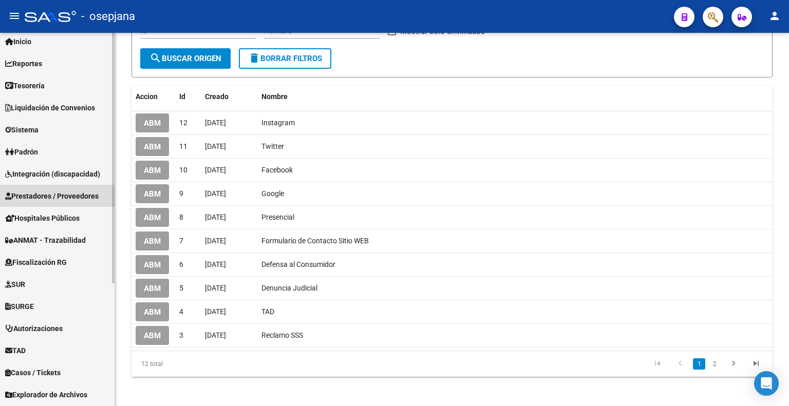
click at [56, 198] on span "Prestadores / Proveedores" at bounding box center [52, 196] width 94 height 11
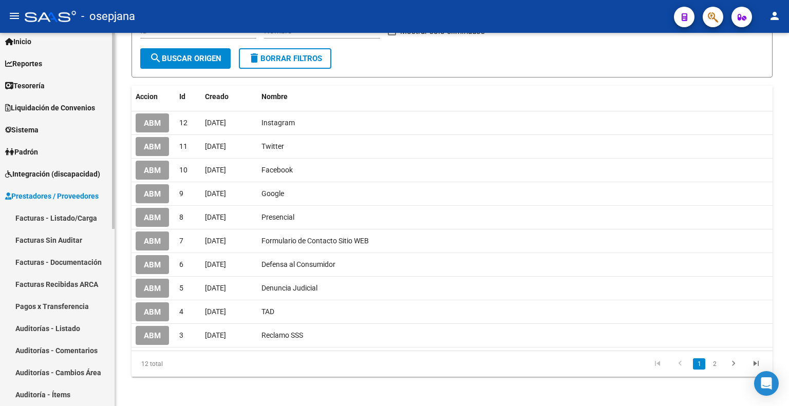
click at [53, 221] on link "Facturas - Listado/Carga" at bounding box center [57, 218] width 115 height 22
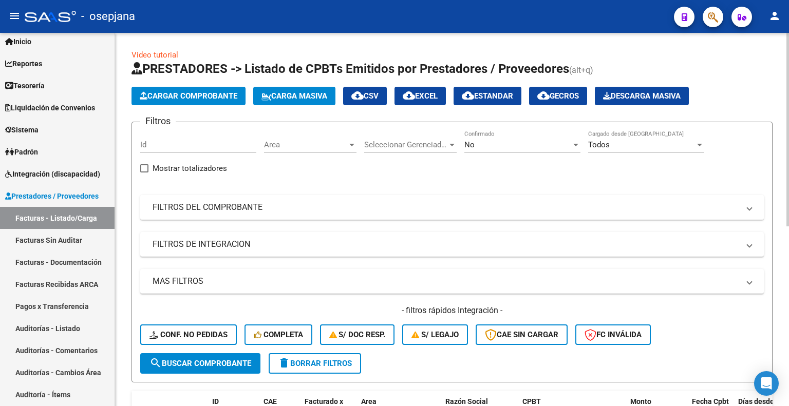
click at [253, 200] on mat-expansion-panel-header "FILTROS DEL COMPROBANTE" at bounding box center [452, 207] width 624 height 25
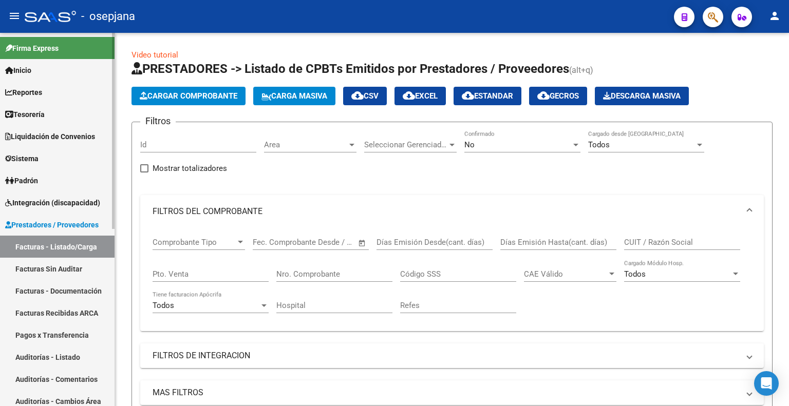
click at [35, 202] on span "Integración (discapacidad)" at bounding box center [52, 202] width 95 height 11
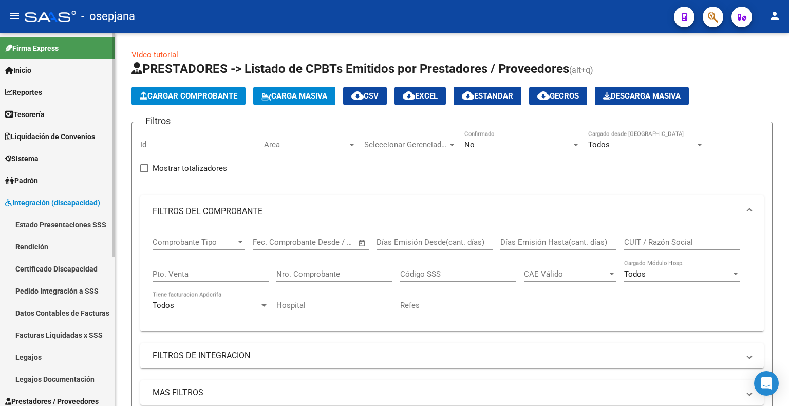
click at [31, 157] on span "Sistema" at bounding box center [21, 158] width 33 height 11
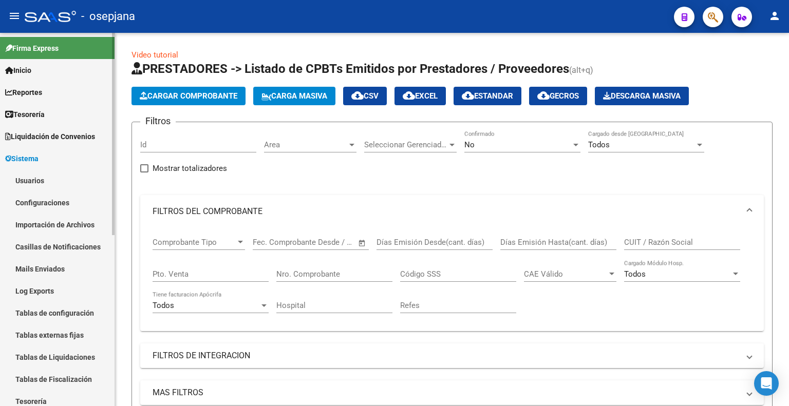
click at [37, 141] on span "Liquidación de Convenios" at bounding box center [50, 136] width 90 height 11
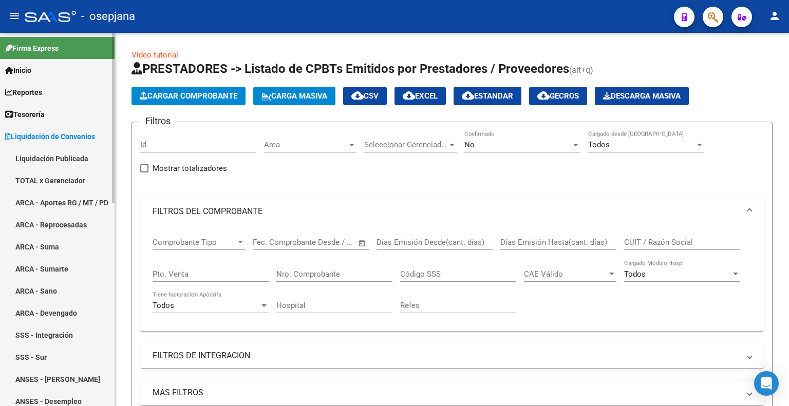
click at [53, 178] on link "TOTAL x Gerenciador" at bounding box center [57, 181] width 115 height 22
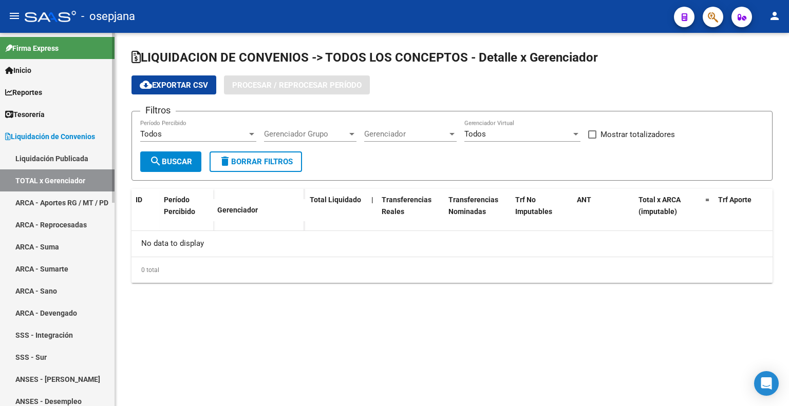
checkbox input "true"
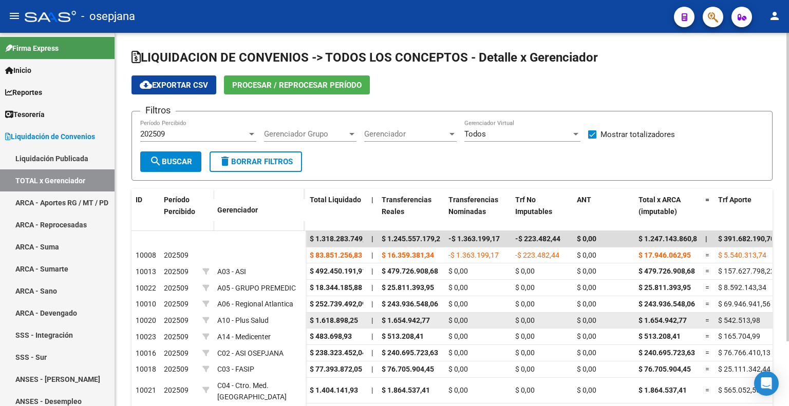
click at [289, 317] on div "A10 - Plus Salud" at bounding box center [259, 321] width 84 height 12
